Goal: Find specific page/section: Locate a particular part of the current website

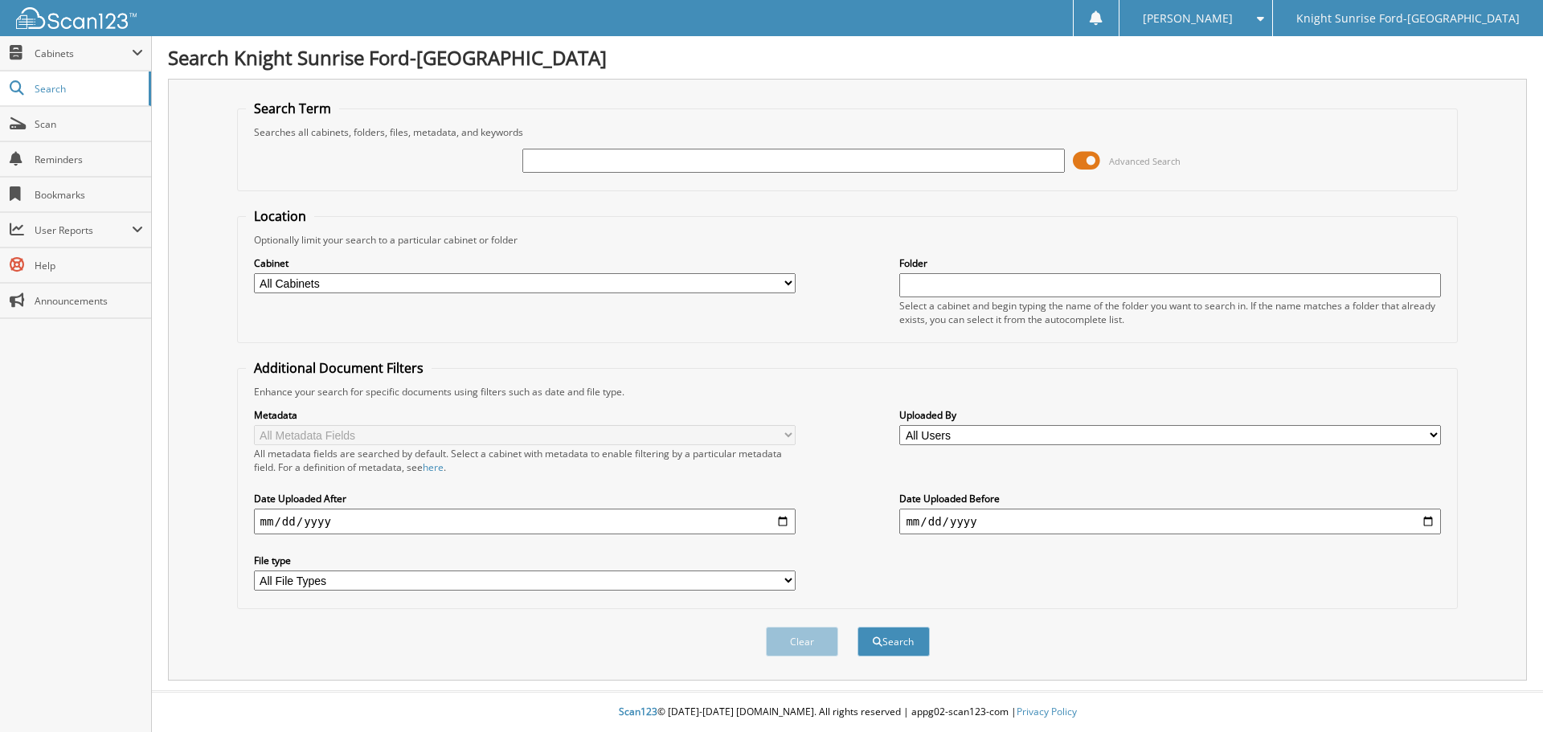
click at [756, 164] on input "text" at bounding box center [793, 161] width 542 height 24
paste input "[US_VEHICLE_IDENTIFICATION_NUMBER]"
type input "[US_VEHICLE_IDENTIFICATION_NUMBER]"
drag, startPoint x: 717, startPoint y: 219, endPoint x: 805, endPoint y: 424, distance: 223.2
click at [718, 223] on fieldset "Location Optionally limit your search to a particular cabinet or folder Cabinet…" at bounding box center [848, 275] width 1222 height 136
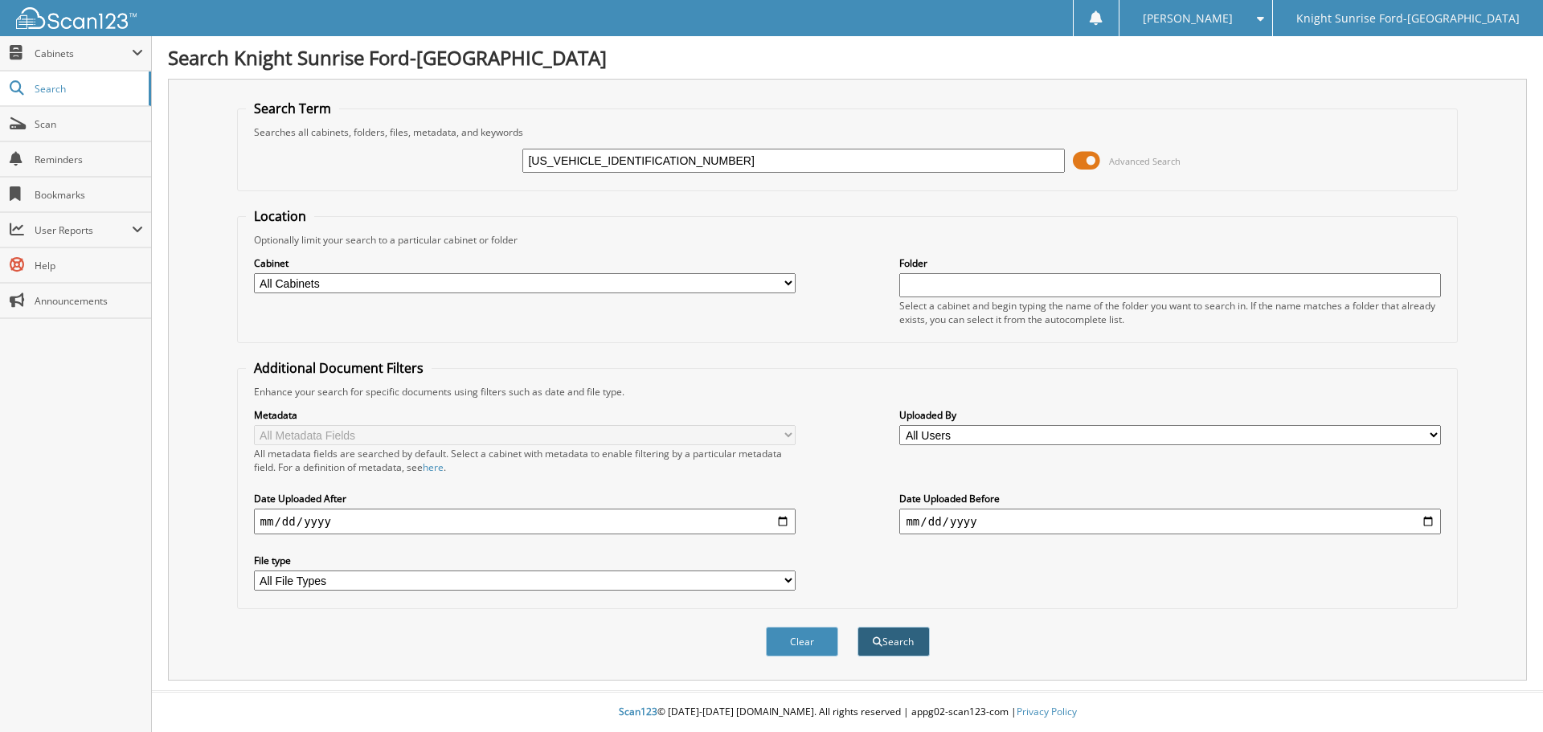
click at [894, 644] on button "Search" at bounding box center [894, 642] width 72 height 30
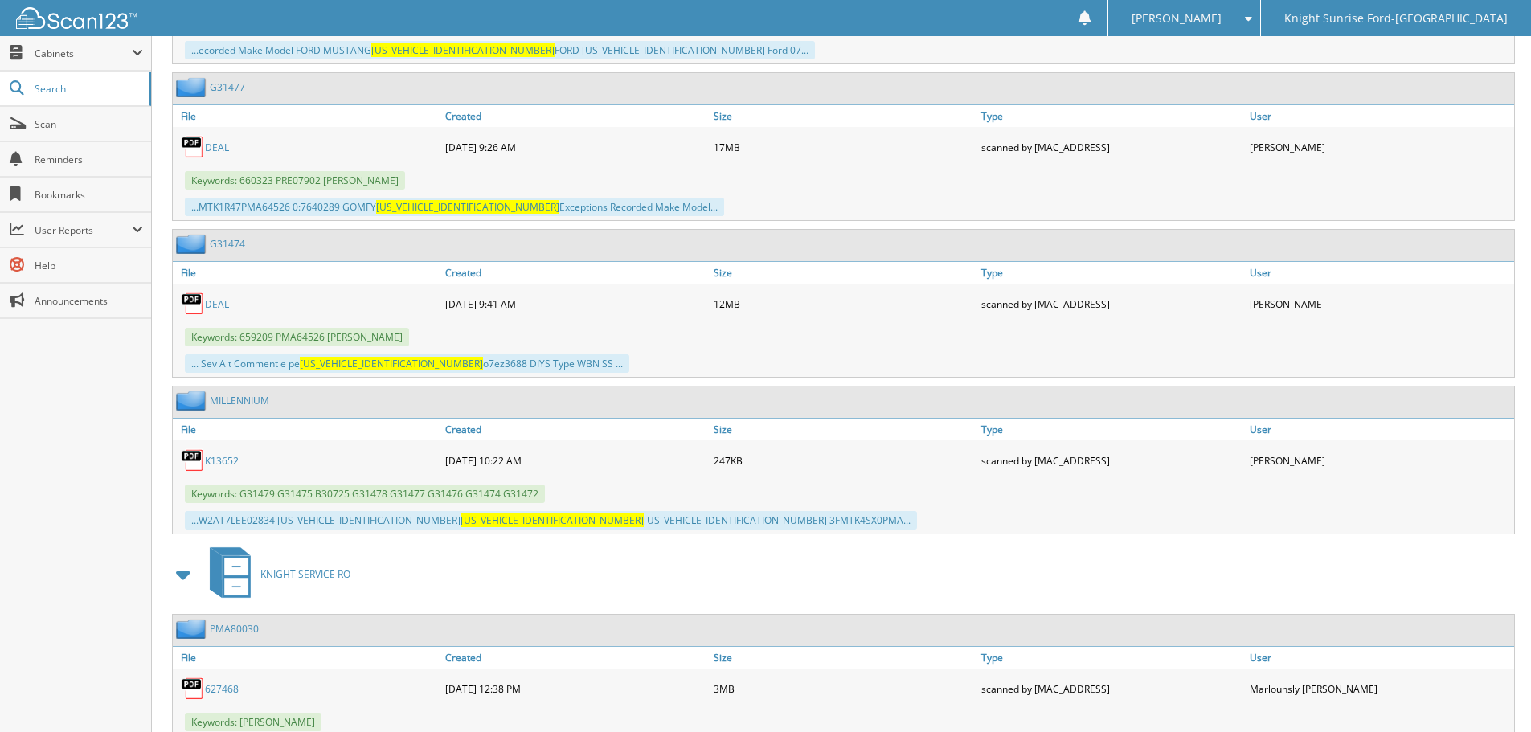
drag, startPoint x: 211, startPoint y: 209, endPoint x: 237, endPoint y: 400, distance: 193.0
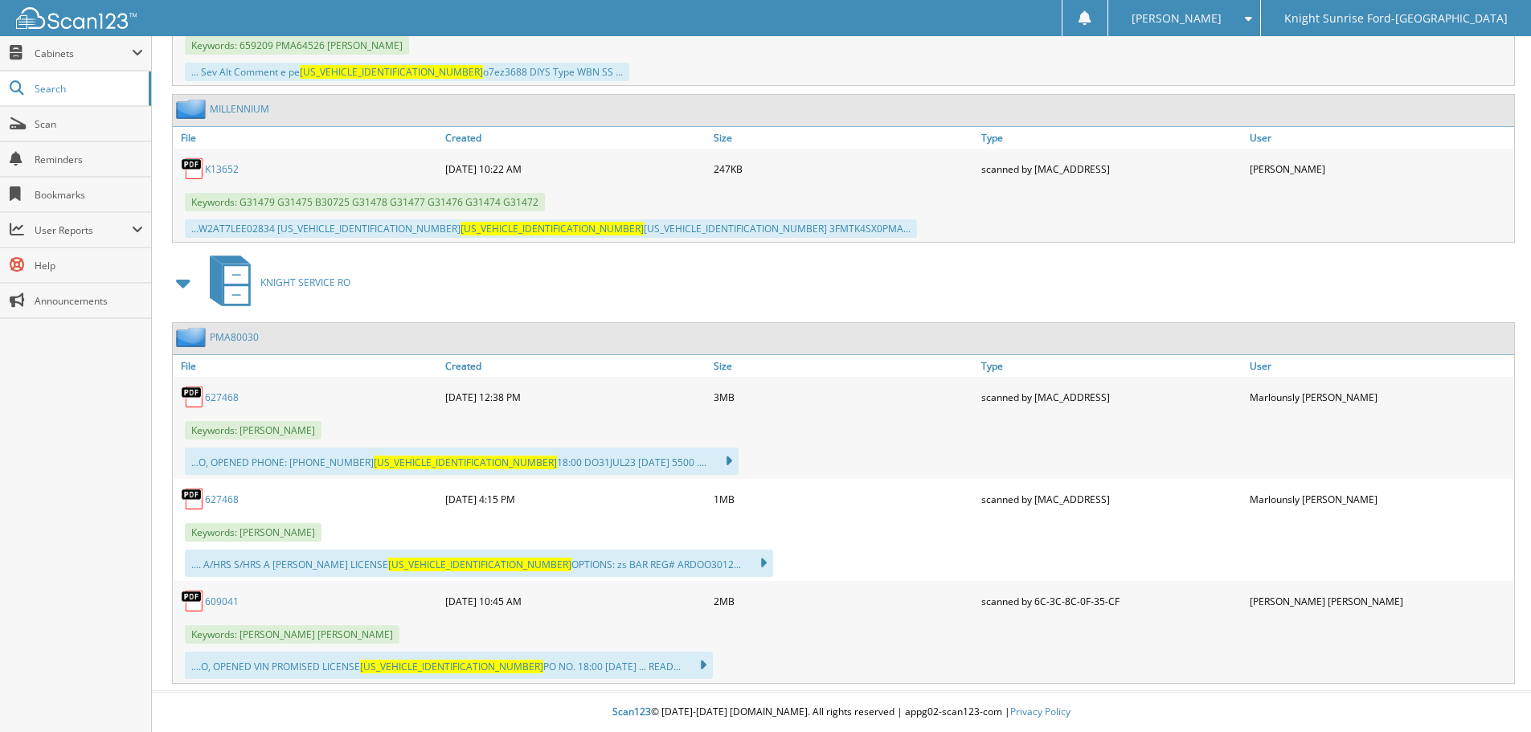
drag, startPoint x: 337, startPoint y: 364, endPoint x: 355, endPoint y: 415, distance: 53.9
click at [222, 395] on link "627468" at bounding box center [222, 398] width 34 height 14
click at [227, 606] on link "609041" at bounding box center [222, 602] width 34 height 14
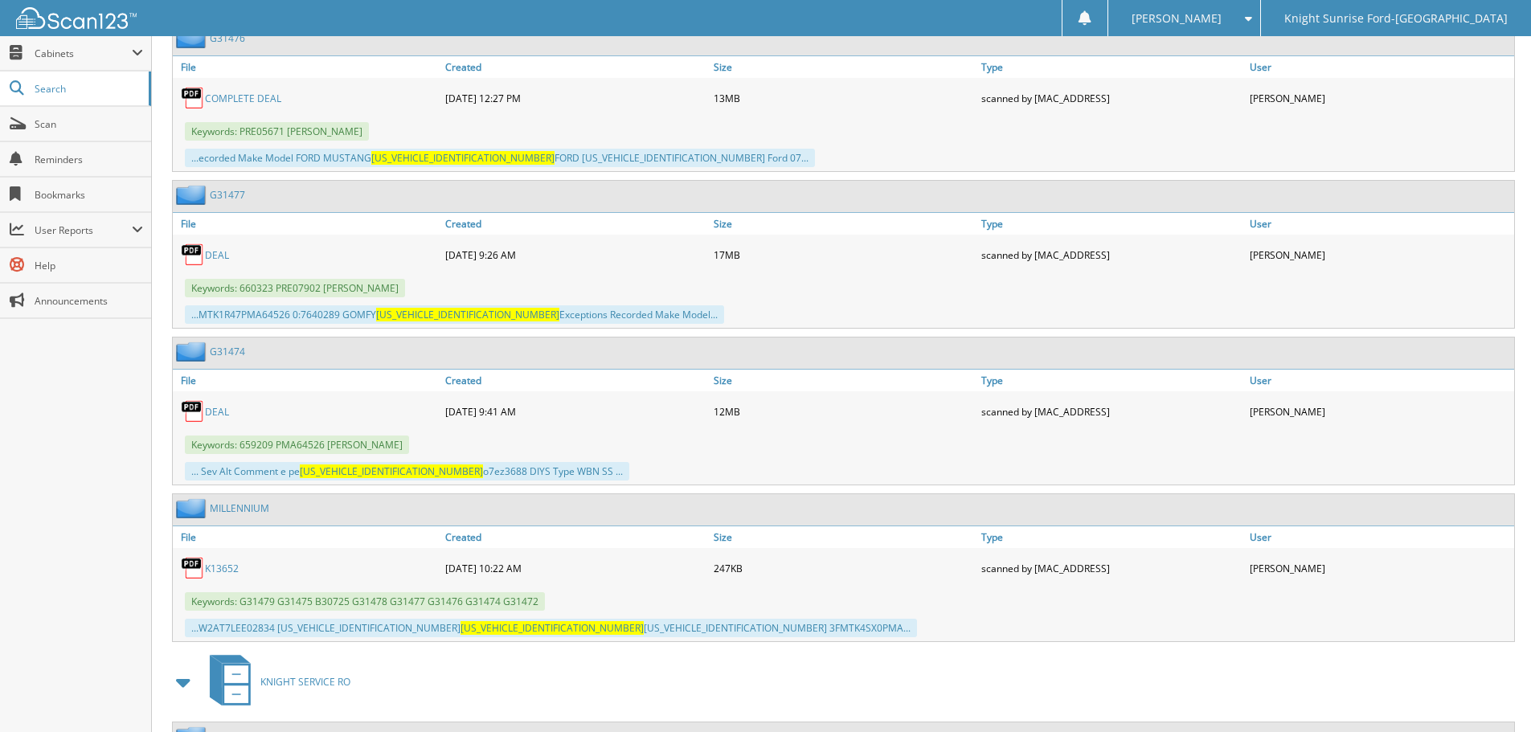
scroll to position [957, 0]
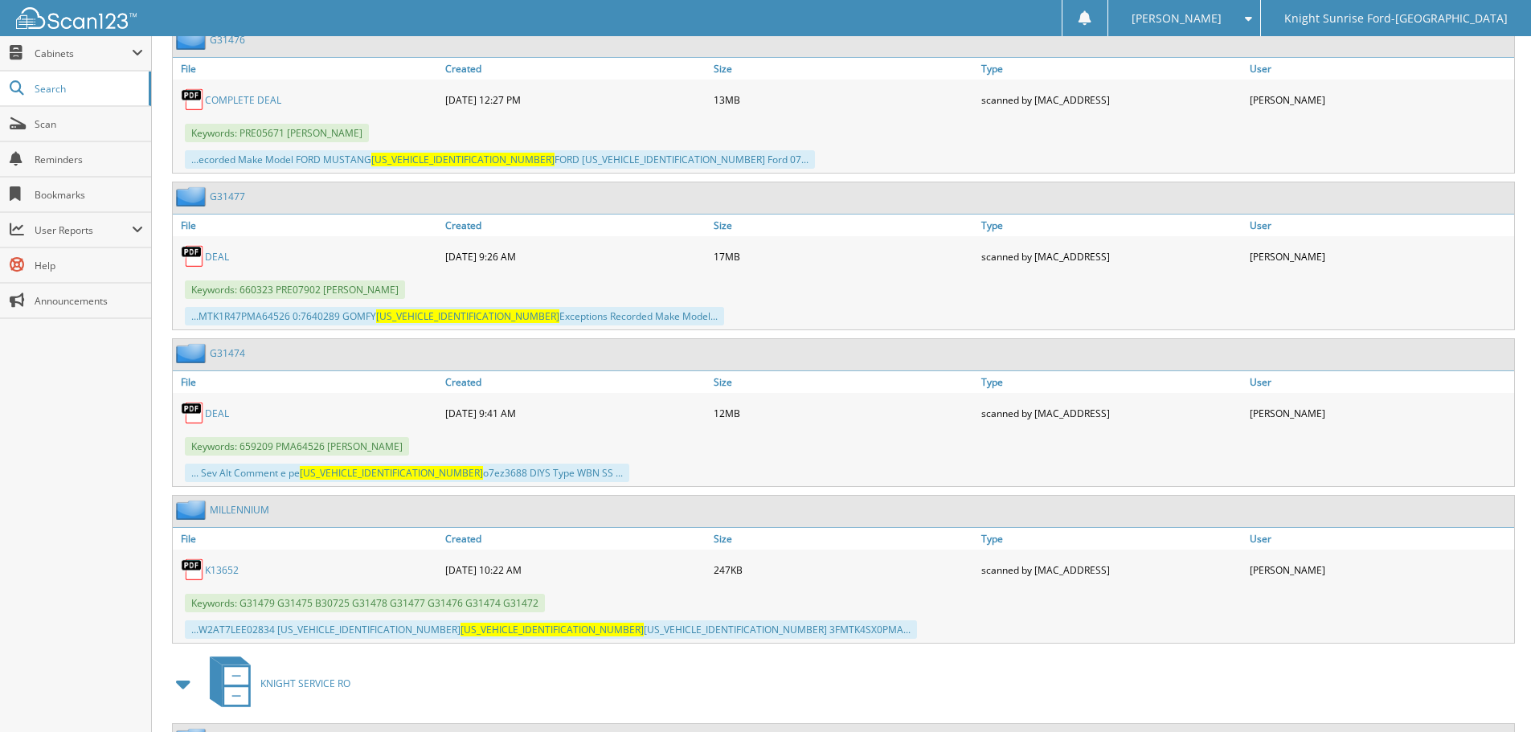
click at [205, 416] on link "DEAL" at bounding box center [217, 414] width 24 height 14
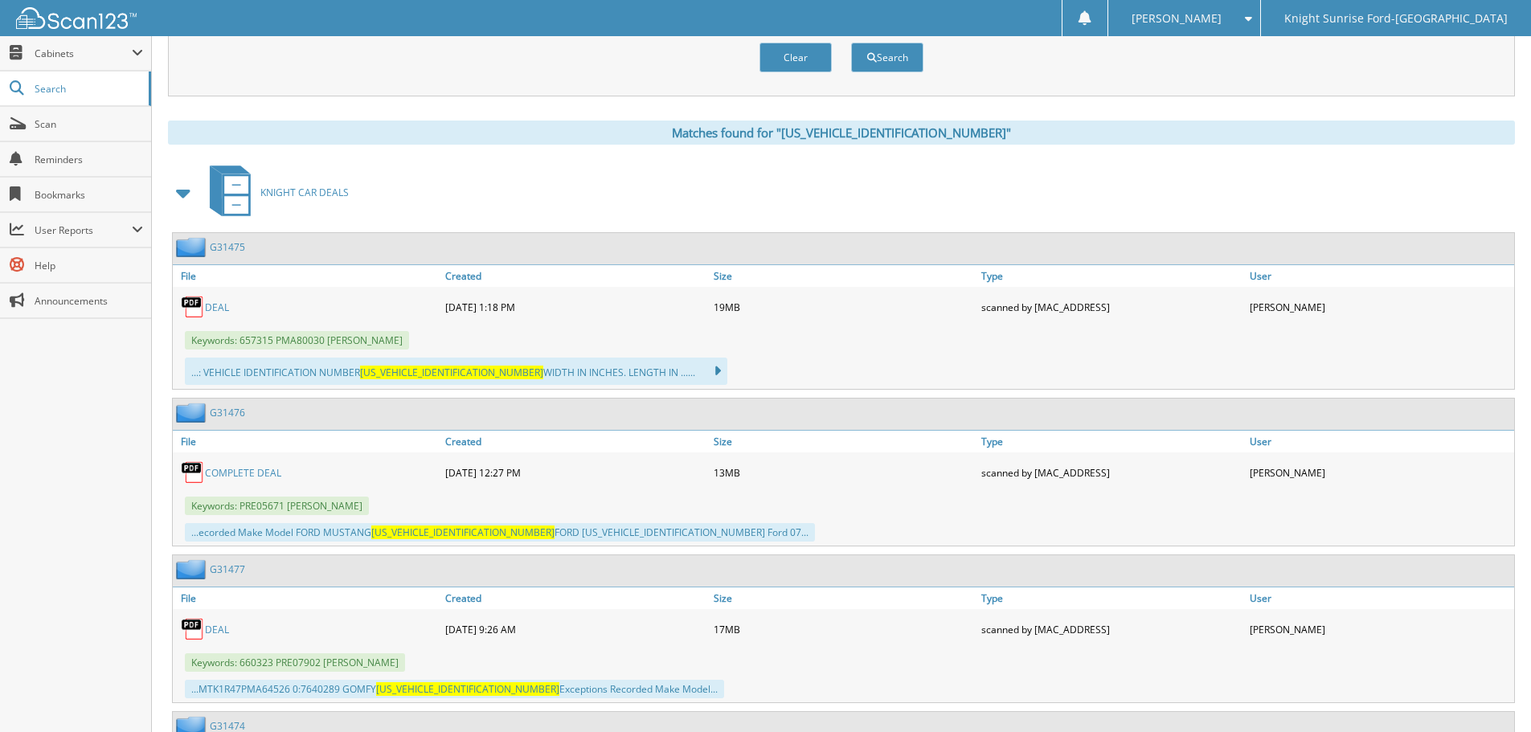
scroll to position [555, 0]
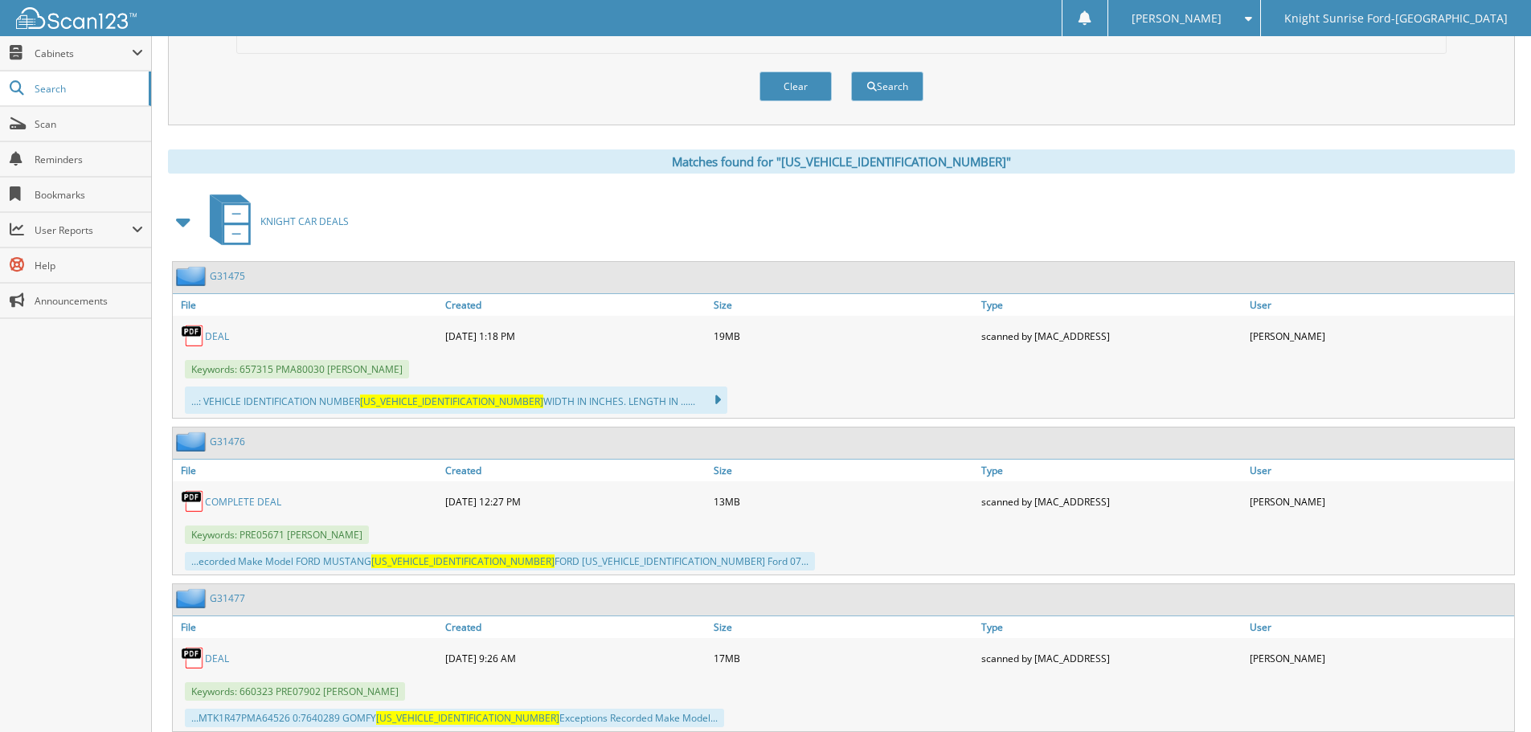
click at [215, 339] on link "DEAL" at bounding box center [217, 337] width 24 height 14
